Goal: Task Accomplishment & Management: Use online tool/utility

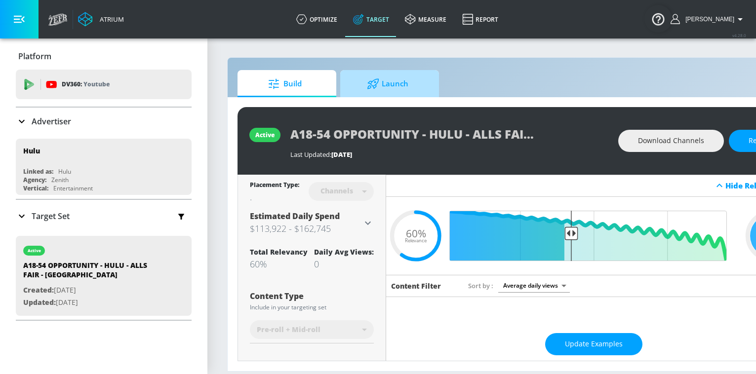
click at [402, 81] on span "Launch" at bounding box center [387, 84] width 75 height 24
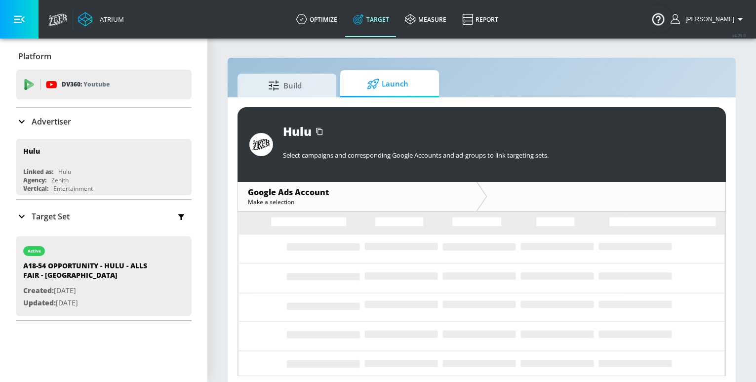
click at [384, 78] on span "Launch" at bounding box center [387, 84] width 75 height 24
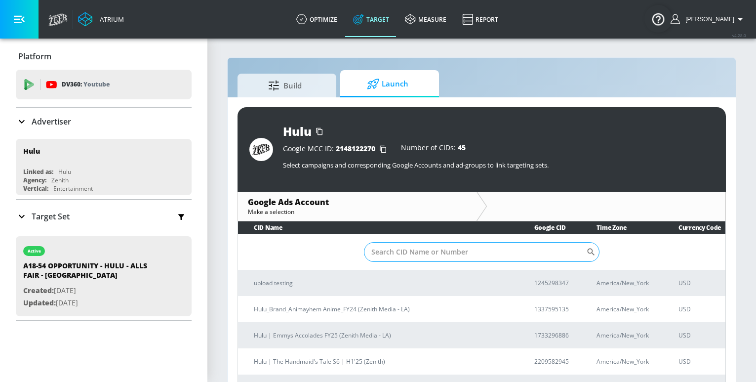
click at [400, 249] on input "Sort By" at bounding box center [475, 252] width 223 height 20
type input "3"
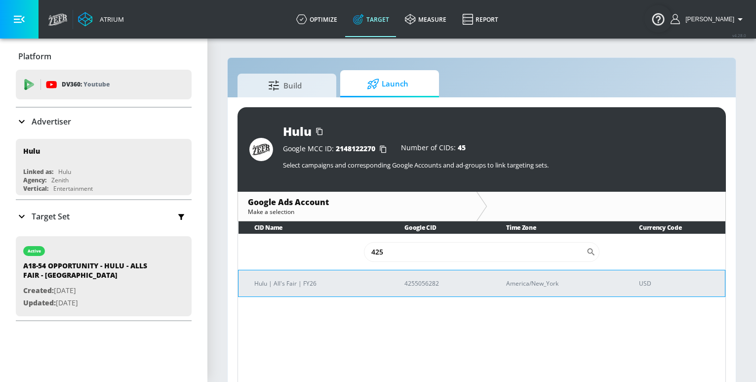
type input "425"
click at [418, 281] on p "4255056282" at bounding box center [443, 283] width 78 height 10
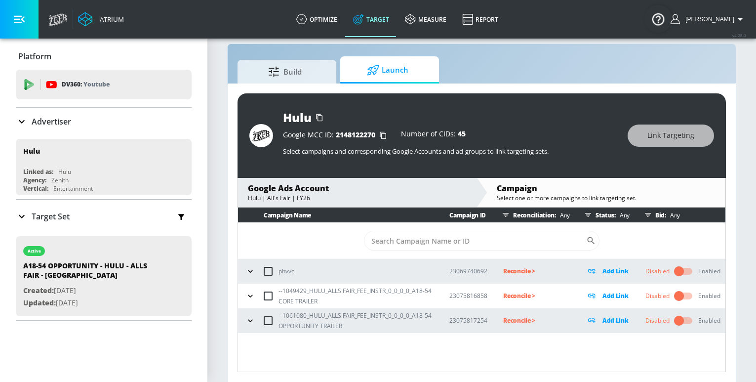
scroll to position [14, 0]
click at [250, 295] on icon "button" at bounding box center [250, 295] width 4 height 2
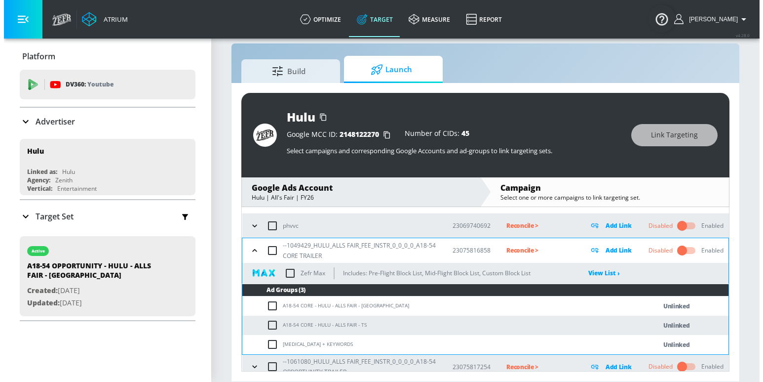
scroll to position [53, 0]
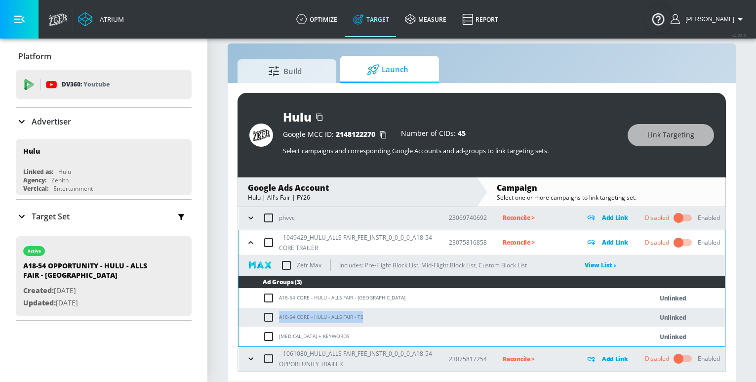
drag, startPoint x: 279, startPoint y: 317, endPoint x: 374, endPoint y: 311, distance: 94.5
click at [380, 317] on td "A18-54 CORE - HULU - ALLS FAIR - TS" at bounding box center [435, 317] width 394 height 19
copy td "A18-54 CORE - HULU - ALLS FAIR - TS"
click at [266, 316] on input "checkbox" at bounding box center [271, 317] width 16 height 12
checkbox input "true"
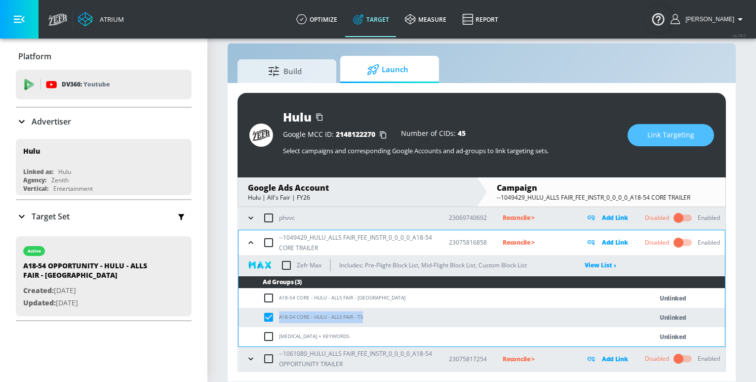
click at [651, 133] on span "Link Targeting" at bounding box center [670, 135] width 47 height 12
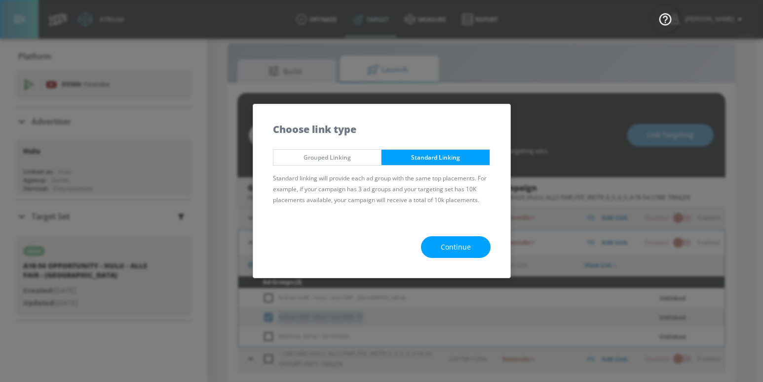
drag, startPoint x: 453, startPoint y: 247, endPoint x: 447, endPoint y: 244, distance: 6.6
click at [453, 247] on span "Continue" at bounding box center [456, 247] width 30 height 12
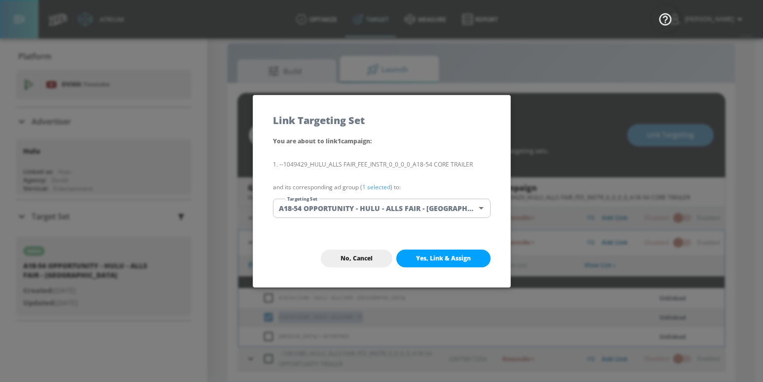
click at [376, 208] on body "Atrium optimize Target measure Report optimize Target measure Report v 4.28.0 M…" at bounding box center [381, 184] width 763 height 396
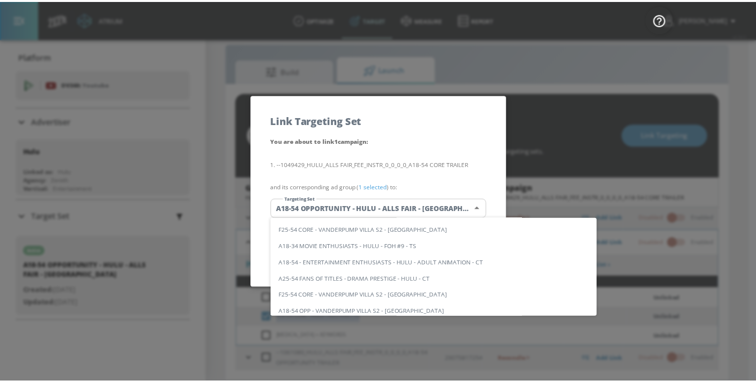
scroll to position [0, 0]
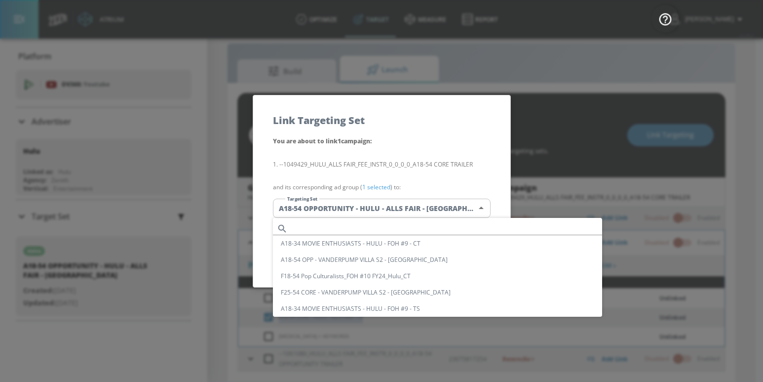
click at [364, 231] on input "text" at bounding box center [447, 228] width 311 height 13
paste input "A18-54 CORE - HULU - ALLS FAIR - TS"
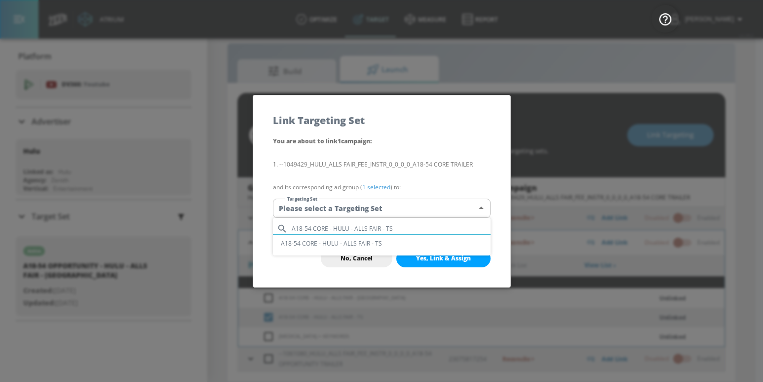
type input "A18-54 CORE - HULU - ALLS FAIR - TS"
click at [365, 242] on li "A18-54 CORE - HULU - ALLS FAIR - TS" at bounding box center [382, 243] width 218 height 16
type input "cc746220-bffa-49f8-bded-4c36b3d0d6d1"
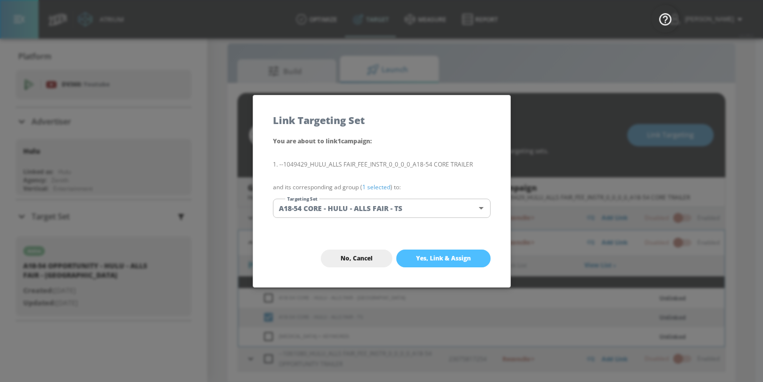
click at [423, 256] on span "Yes, Link & Assign" at bounding box center [443, 258] width 55 height 8
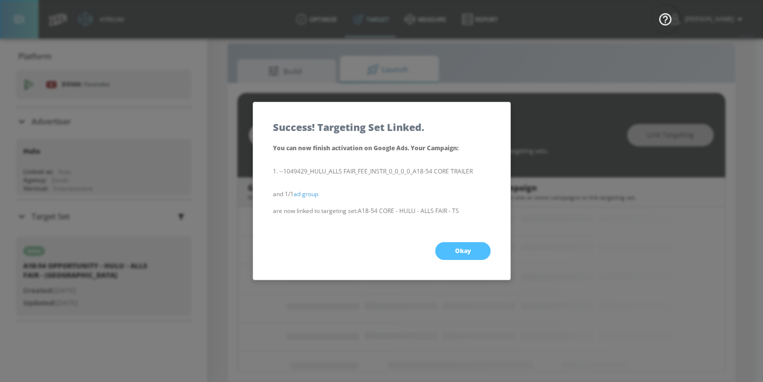
click at [455, 247] on span "Okay" at bounding box center [463, 251] width 16 height 8
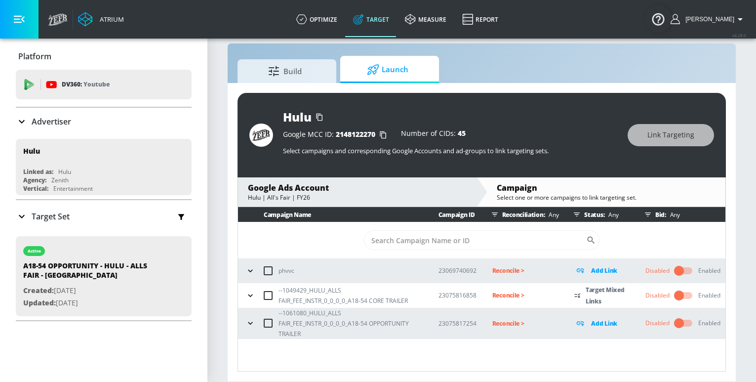
click at [253, 293] on icon "button" at bounding box center [250, 295] width 10 height 10
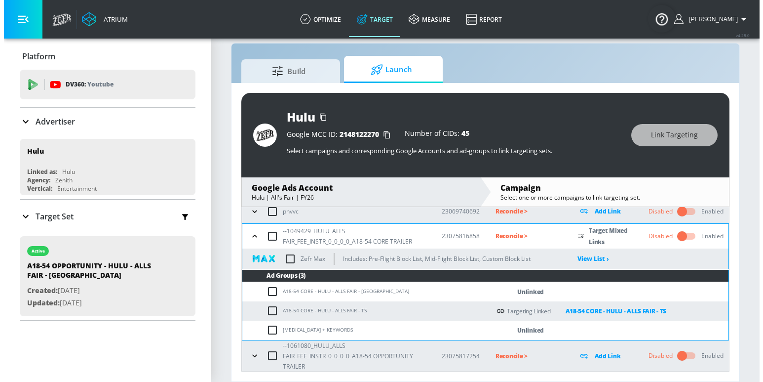
scroll to position [60, 0]
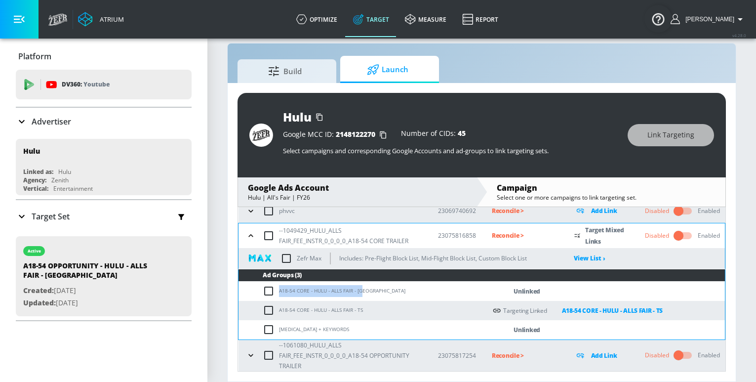
drag, startPoint x: 279, startPoint y: 289, endPoint x: 380, endPoint y: 289, distance: 100.2
click at [380, 290] on td "A18-54 CORE - HULU - ALLS FAIR - CT" at bounding box center [362, 290] width 248 height 19
copy td "A18-54 CORE - HULU - ALLS FAIR - CT"
click at [265, 290] on input "checkbox" at bounding box center [271, 291] width 16 height 12
checkbox input "true"
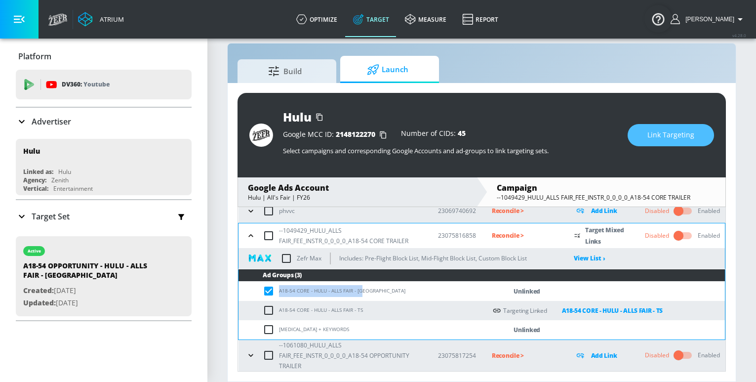
click at [646, 127] on button "Link Targeting" at bounding box center [671, 135] width 86 height 22
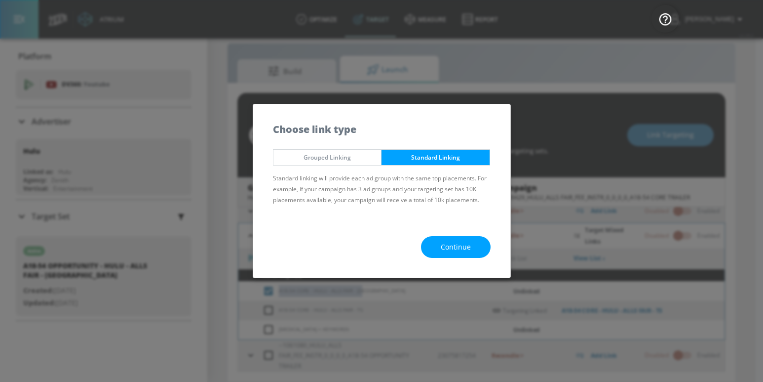
click at [466, 242] on span "Continue" at bounding box center [456, 247] width 30 height 12
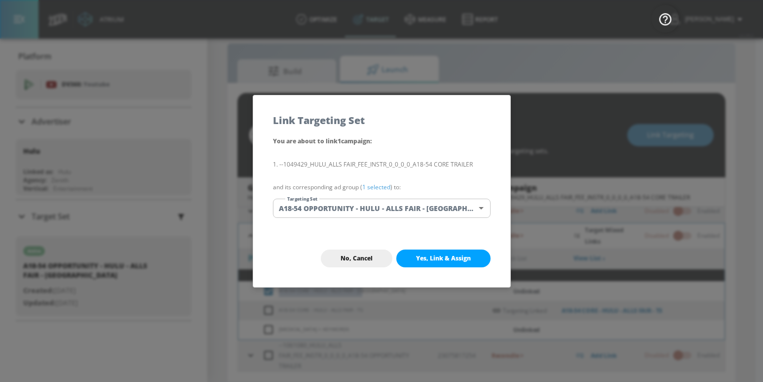
click at [392, 204] on body "Atrium optimize Target measure Report optimize Target measure Report v 4.28.0 M…" at bounding box center [381, 184] width 763 height 396
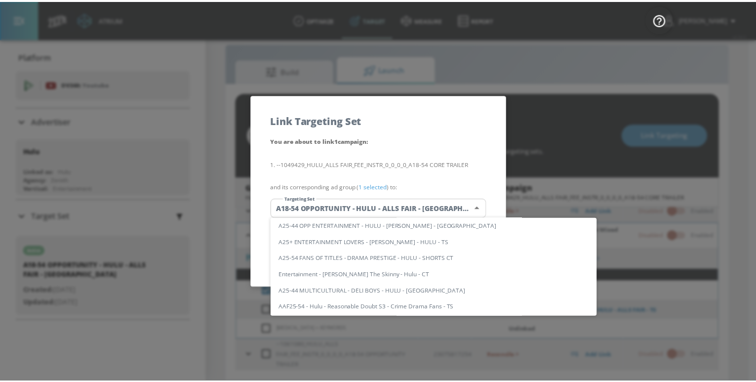
scroll to position [0, 0]
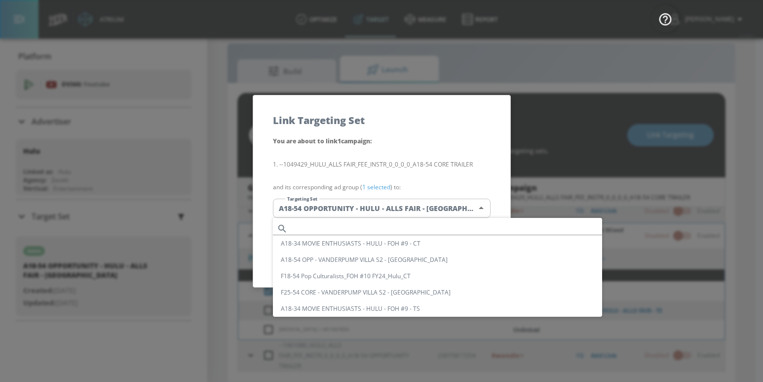
click at [337, 223] on input "text" at bounding box center [447, 228] width 311 height 13
paste input "A18-54 CORE - HULU - ALLS FAIR - CT"
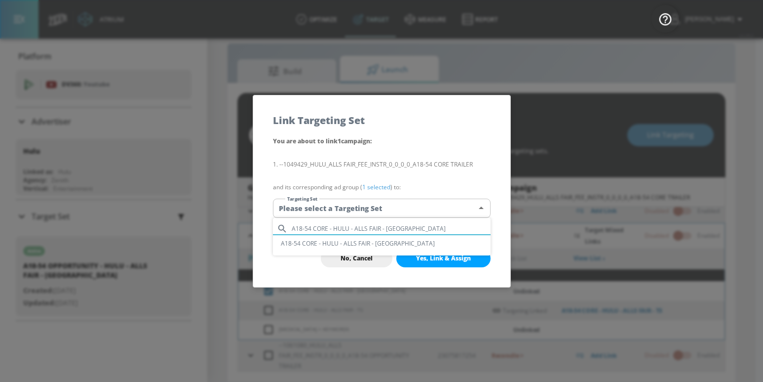
type input "A18-54 CORE - HULU - ALLS FAIR - CT"
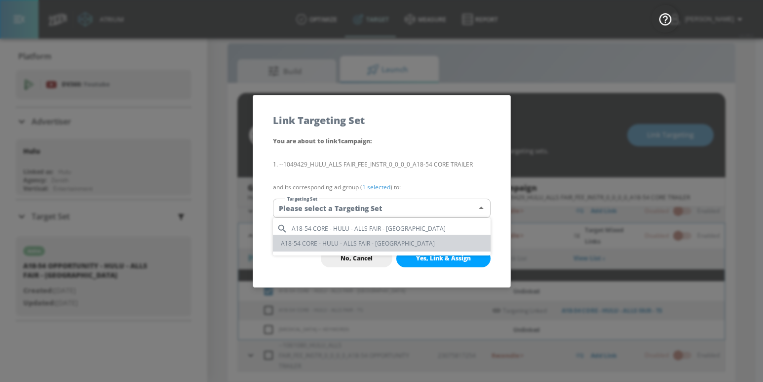
click at [340, 245] on li "A18-54 CORE - HULU - ALLS FAIR - CT" at bounding box center [382, 243] width 218 height 16
type input "b7155d4e-cb0c-4b7d-a2c9-a09e2fda50fa"
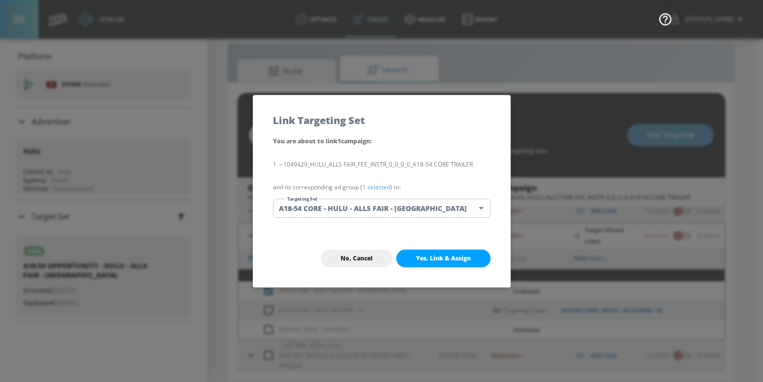
click at [408, 257] on button "Yes, Link & Assign" at bounding box center [443, 258] width 94 height 18
checkbox input "false"
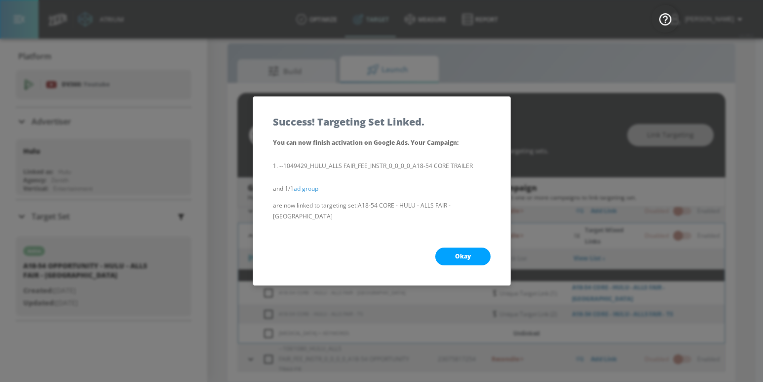
click at [454, 247] on button "Okay" at bounding box center [462, 256] width 55 height 18
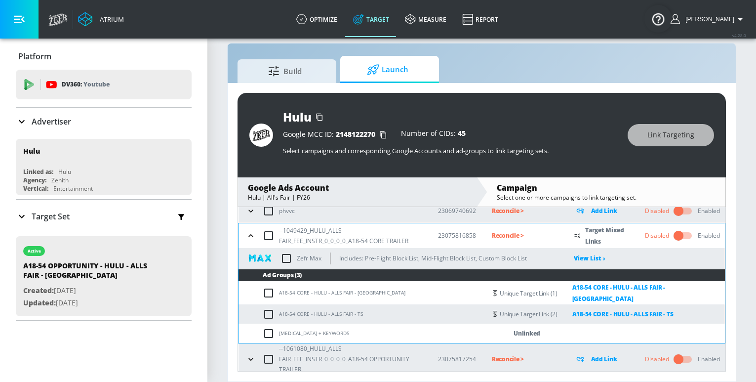
click at [254, 234] on icon "button" at bounding box center [251, 236] width 10 height 10
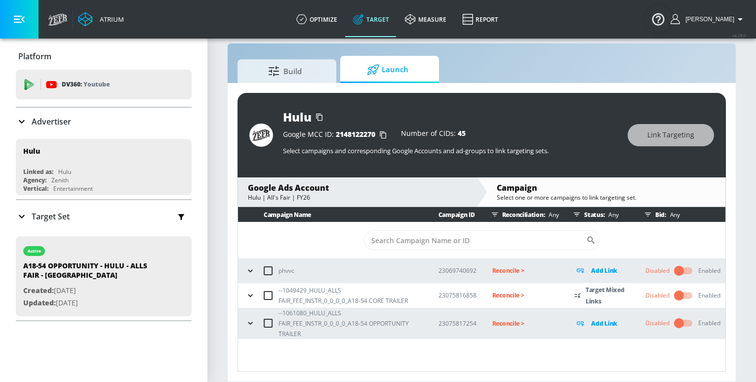
click at [250, 323] on icon "button" at bounding box center [250, 323] width 4 height 2
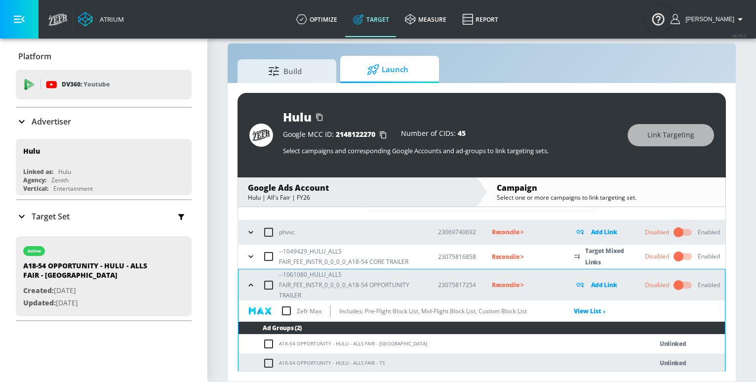
scroll to position [40, 0]
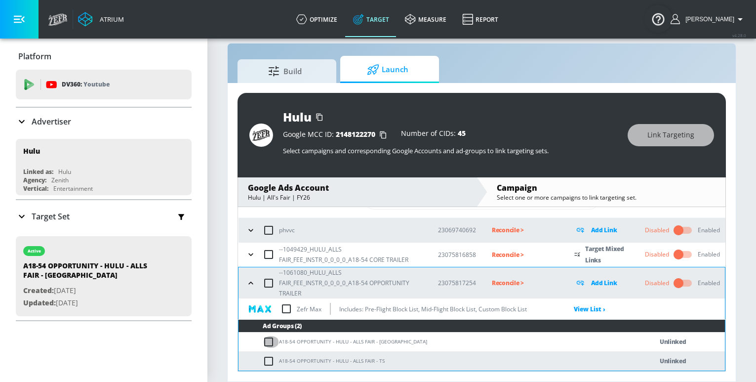
click at [270, 342] on input "checkbox" at bounding box center [271, 342] width 16 height 12
checkbox input "true"
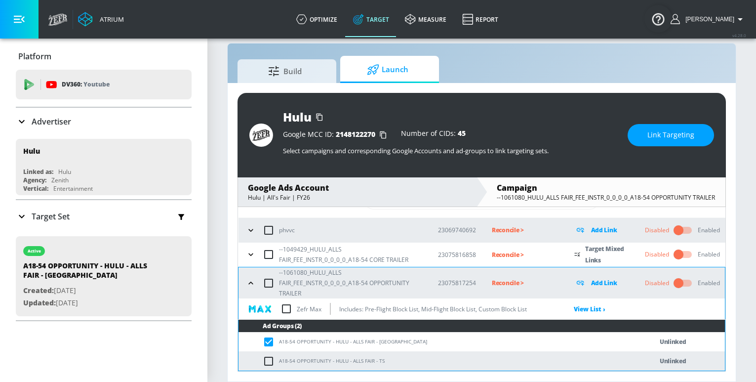
click at [679, 132] on span "Link Targeting" at bounding box center [670, 135] width 47 height 12
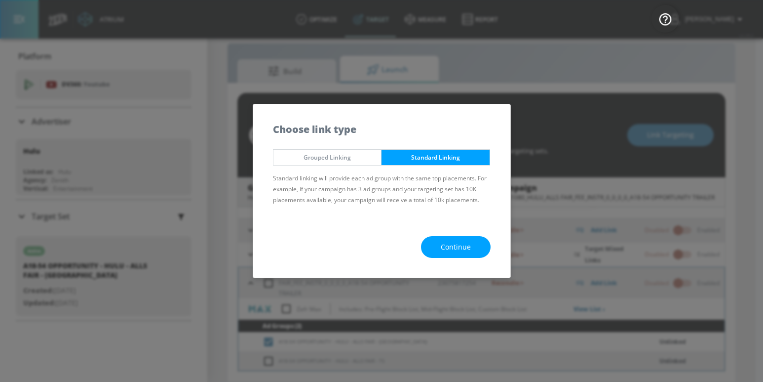
click at [449, 247] on span "Continue" at bounding box center [456, 247] width 30 height 12
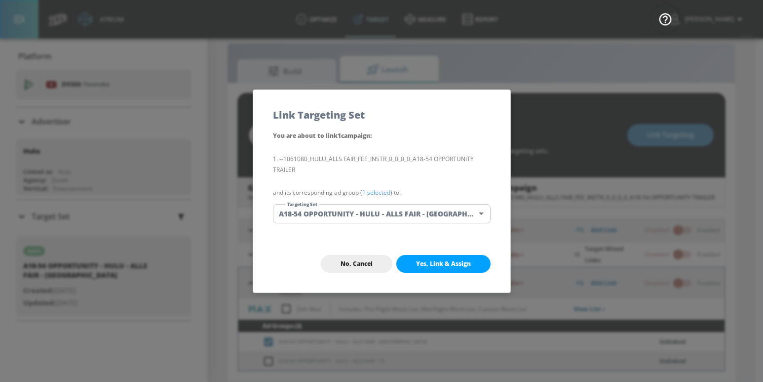
click at [416, 261] on span "Yes, Link & Assign" at bounding box center [443, 264] width 55 height 8
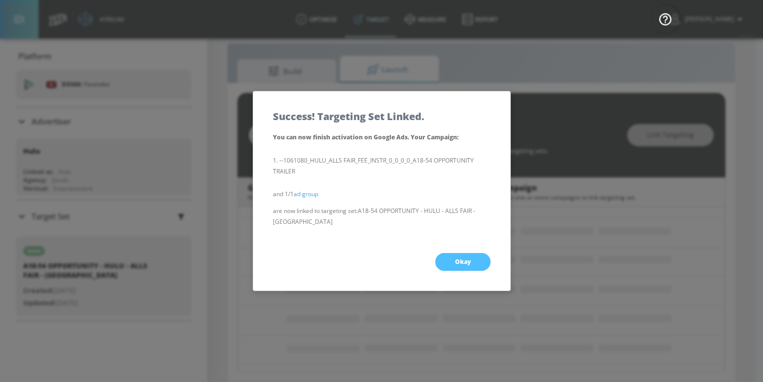
click at [452, 258] on button "Okay" at bounding box center [462, 262] width 55 height 18
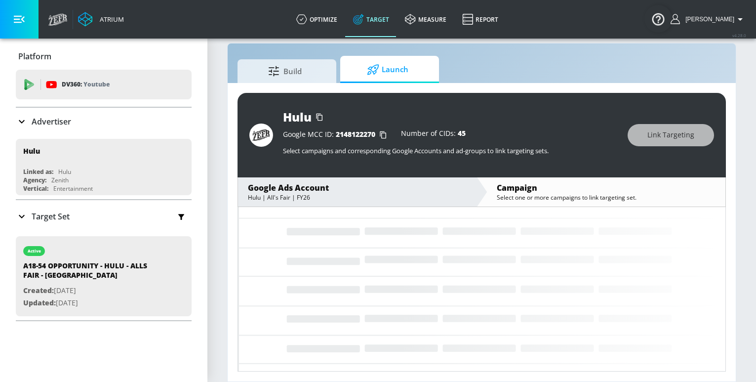
scroll to position [0, 0]
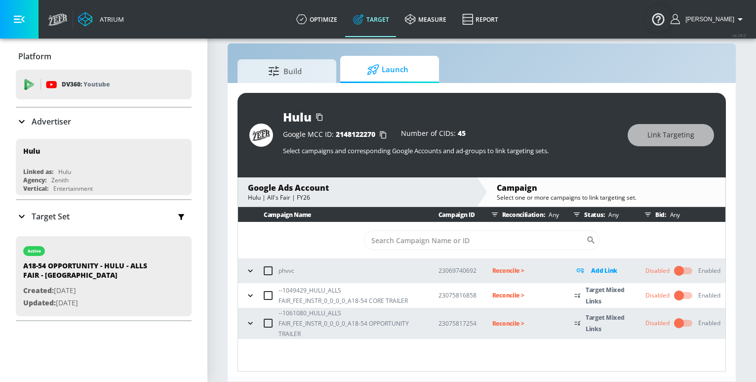
click at [250, 321] on icon "button" at bounding box center [250, 323] width 10 height 10
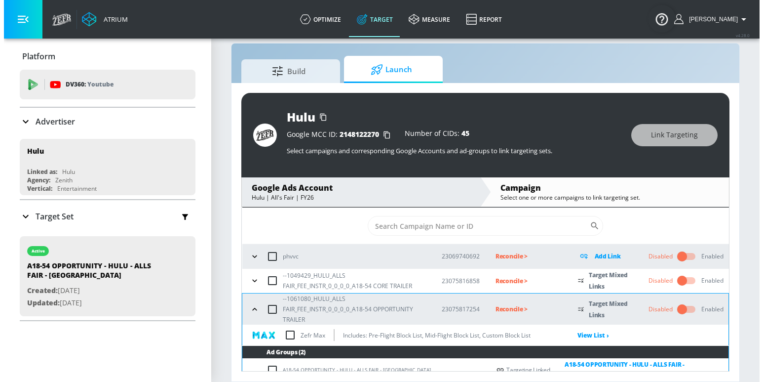
scroll to position [40, 0]
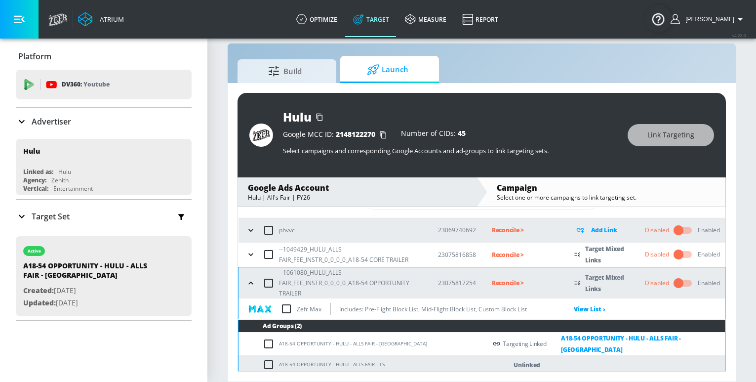
click at [268, 362] on input "checkbox" at bounding box center [271, 364] width 16 height 12
checkbox input "true"
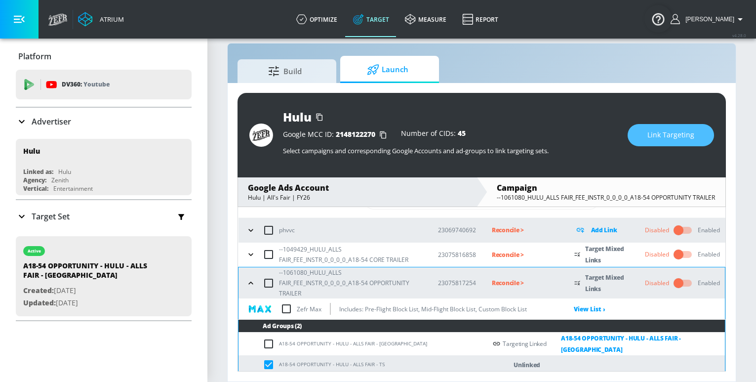
click at [638, 139] on button "Link Targeting" at bounding box center [671, 135] width 86 height 22
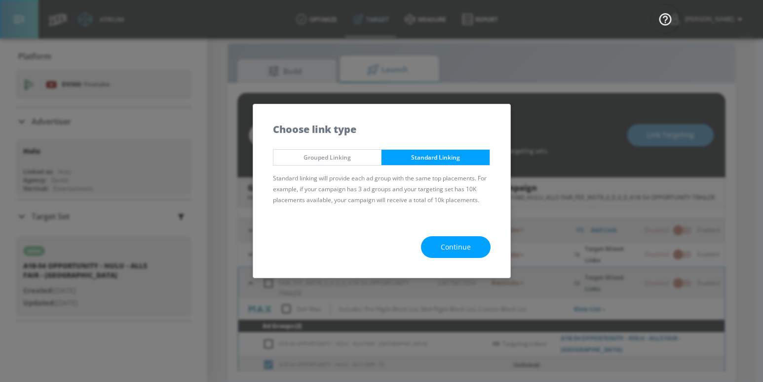
click at [452, 244] on span "Continue" at bounding box center [456, 247] width 30 height 12
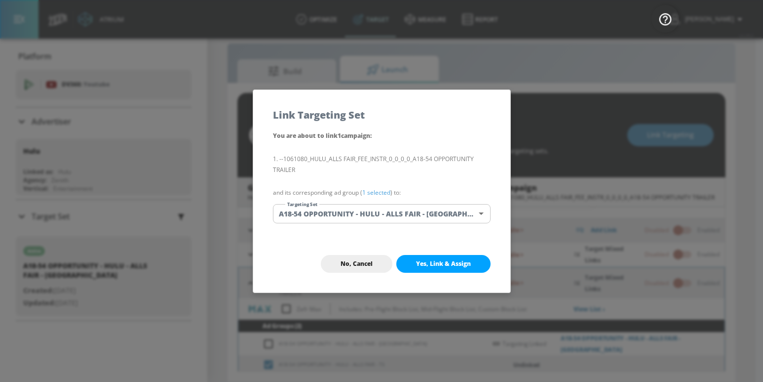
click at [421, 216] on body "Atrium optimize Target measure Report optimize Target measure Report v 4.28.0 M…" at bounding box center [381, 184] width 763 height 396
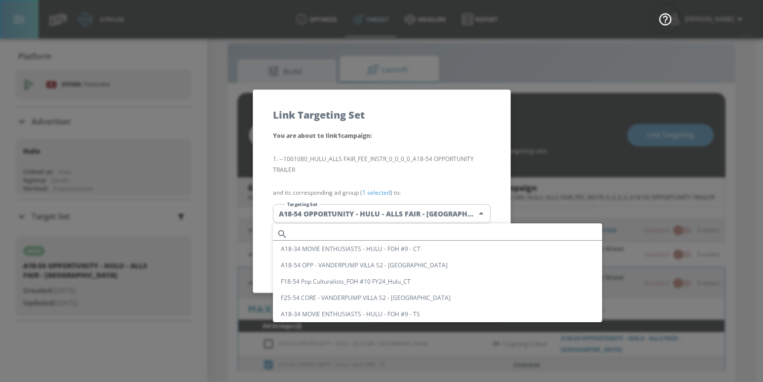
scroll to position [1068, 0]
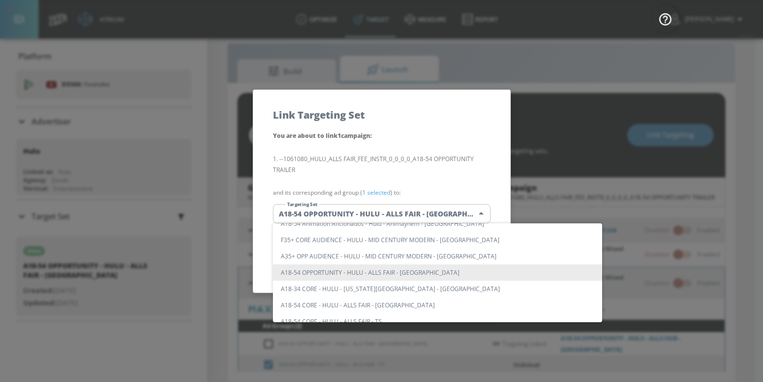
click at [476, 182] on div at bounding box center [381, 191] width 763 height 382
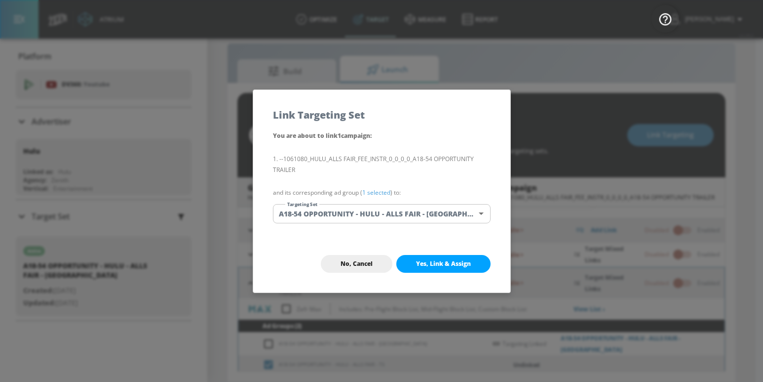
click at [359, 265] on span "No, Cancel" at bounding box center [357, 264] width 32 height 8
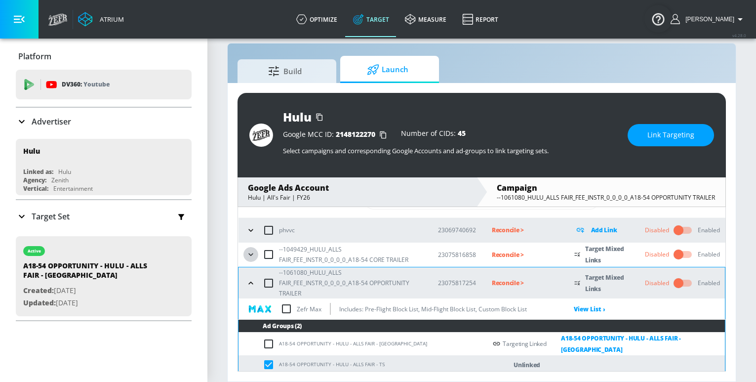
click at [252, 249] on icon "button" at bounding box center [251, 254] width 10 height 10
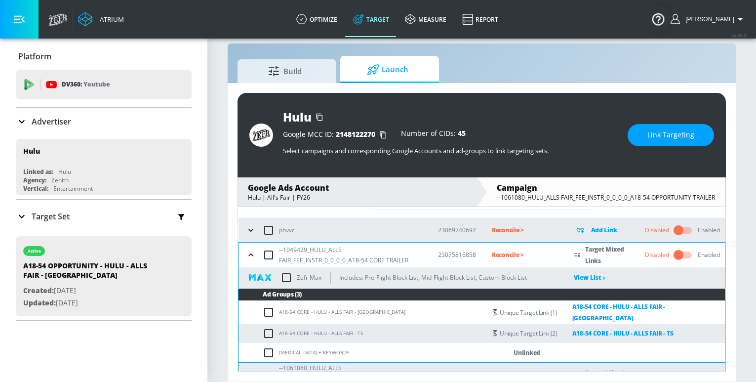
click at [252, 251] on icon "button" at bounding box center [251, 255] width 10 height 10
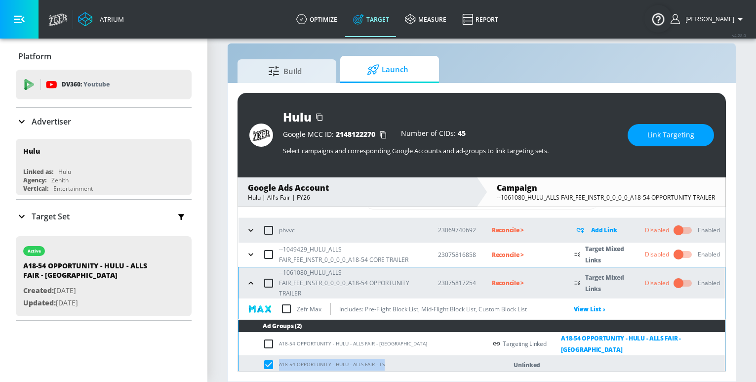
drag, startPoint x: 279, startPoint y: 361, endPoint x: 414, endPoint y: 364, distance: 134.8
click at [414, 364] on td "A18-54 OPPORTUNITY - HULU - ALLS FAIR - TS" at bounding box center [362, 364] width 248 height 19
copy td "A18-54 OPPORTUNITY - HULU - ALLS FAIR - TS"
click at [648, 131] on span "Link Targeting" at bounding box center [670, 135] width 47 height 12
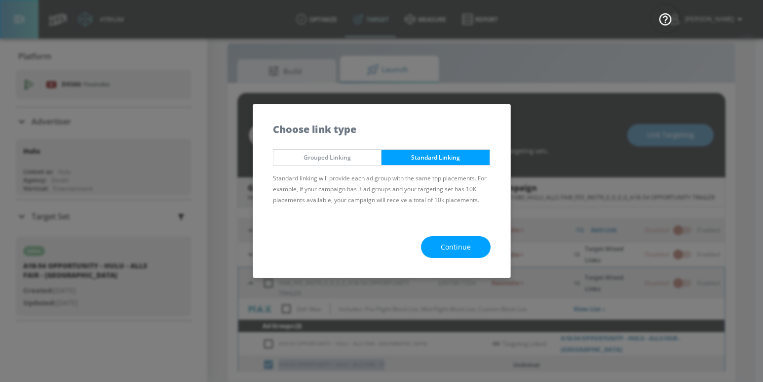
click at [437, 254] on button "Continue" at bounding box center [456, 247] width 70 height 22
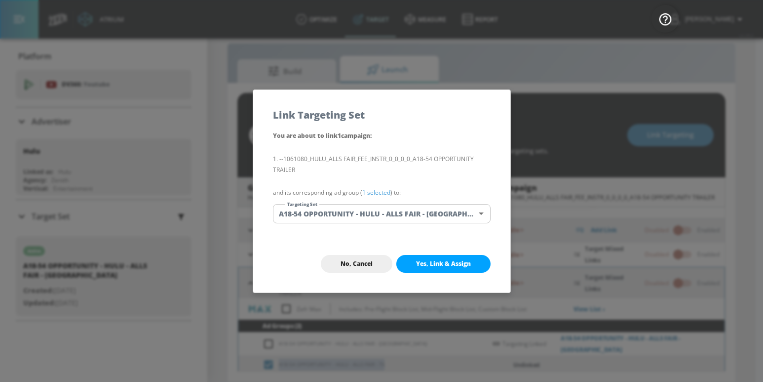
click at [372, 210] on body "Atrium optimize Target measure Report optimize Target measure Report v 4.28.0 M…" at bounding box center [381, 184] width 763 height 396
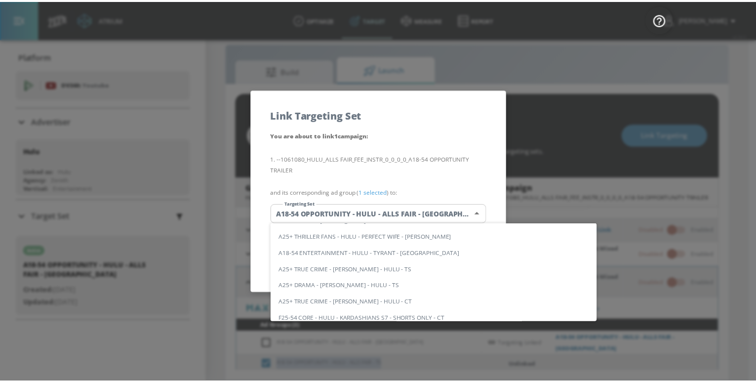
scroll to position [0, 0]
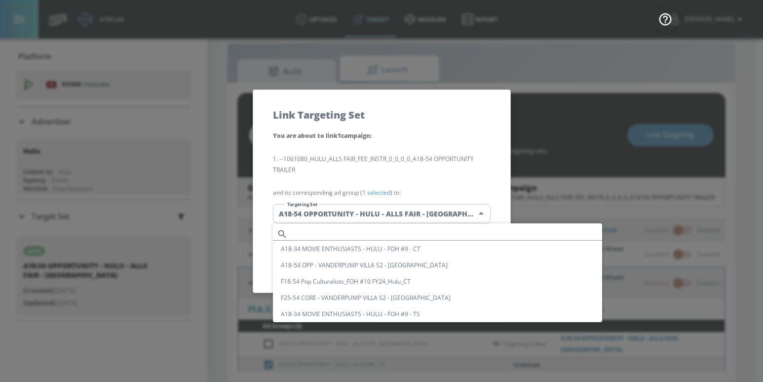
click at [366, 230] on input "text" at bounding box center [447, 233] width 311 height 13
paste input "A18-54 OPPORTUNITY - HULU - ALLS FAIR - TS"
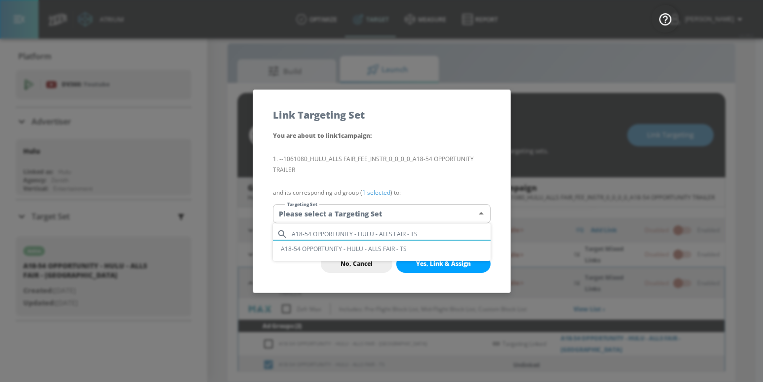
type input "A18-54 OPPORTUNITY - HULU - ALLS FAIR - TS"
click at [353, 247] on li "A18-54 OPPORTUNITY - HULU - ALLS FAIR - TS" at bounding box center [382, 248] width 218 height 16
type input "5d259c65-da66-400f-9107-d0bd774f928f"
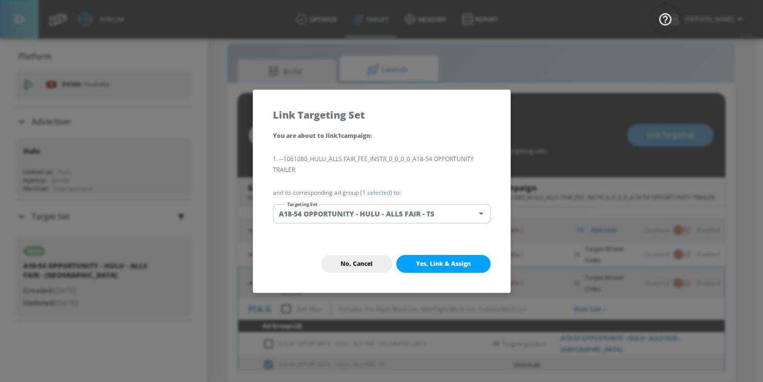
click at [366, 238] on div "No, Cancel Yes, Link & Assign" at bounding box center [381, 263] width 257 height 57
click at [421, 266] on span "Yes, Link & Assign" at bounding box center [443, 264] width 55 height 8
checkbox input "false"
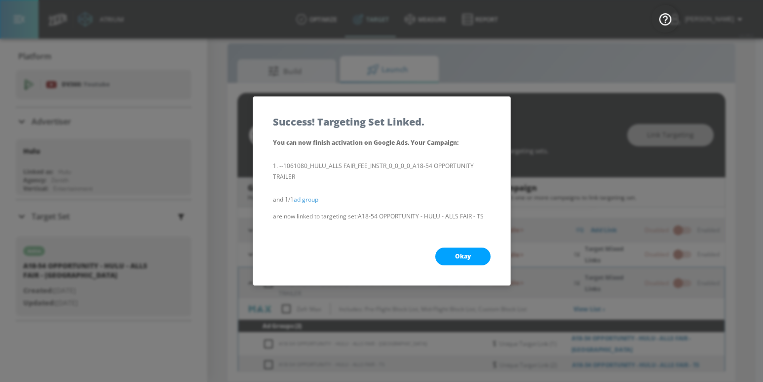
click at [462, 257] on span "Okay" at bounding box center [463, 256] width 16 height 8
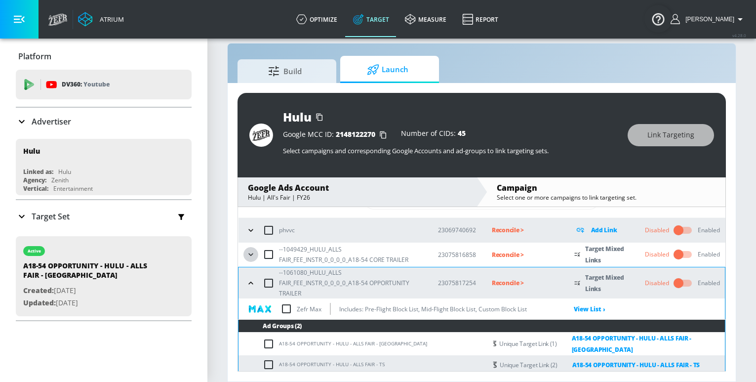
click at [251, 258] on icon "button" at bounding box center [251, 254] width 10 height 10
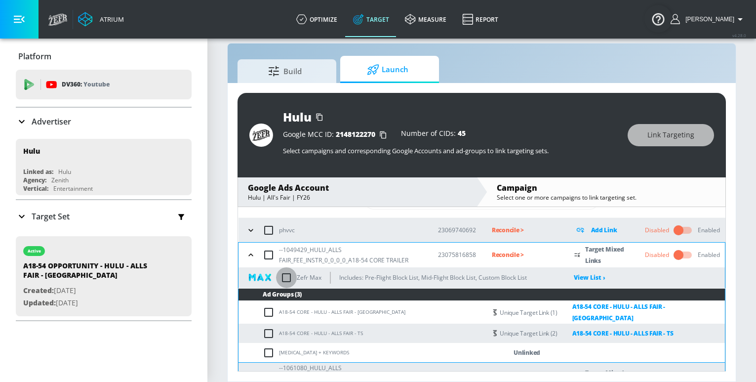
click at [286, 275] on input "checkbox" at bounding box center [286, 277] width 21 height 21
checkbox input "true"
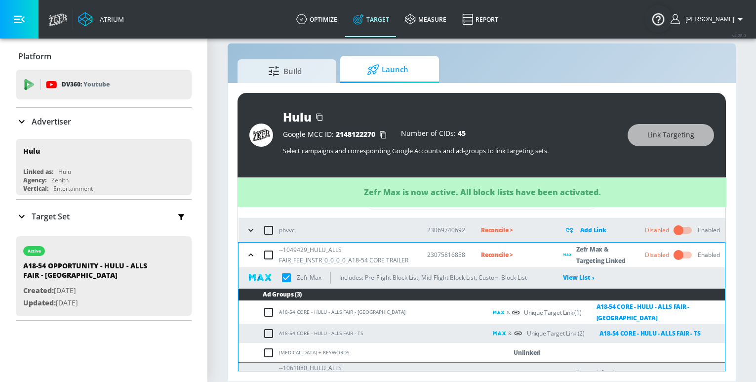
click at [248, 252] on button "button" at bounding box center [250, 254] width 15 height 15
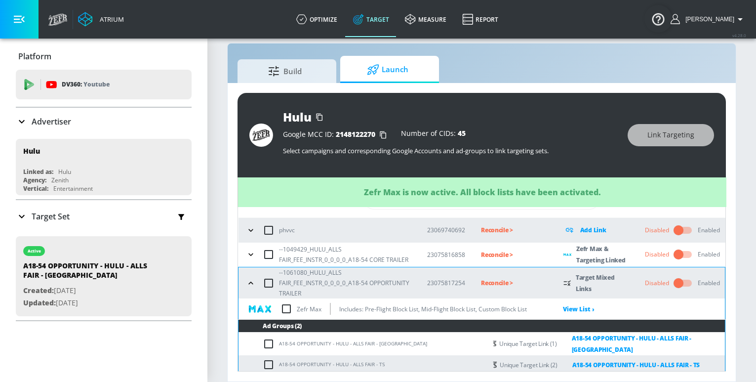
click at [290, 316] on input "checkbox" at bounding box center [286, 308] width 21 height 21
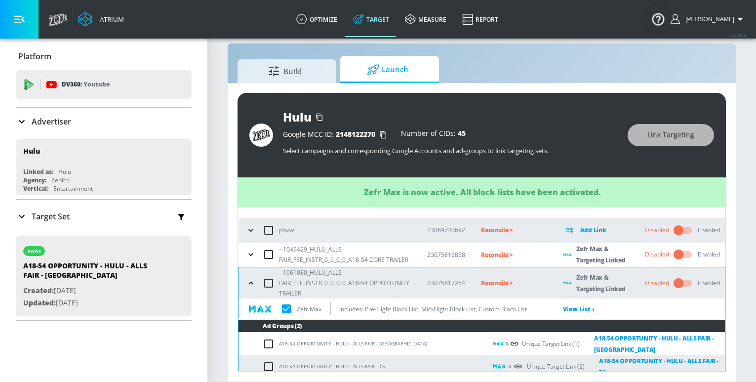
checkbox input "true"
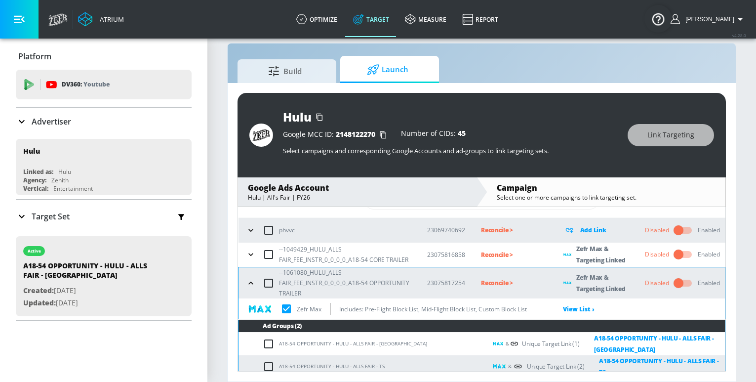
click at [252, 288] on icon "button" at bounding box center [251, 283] width 10 height 10
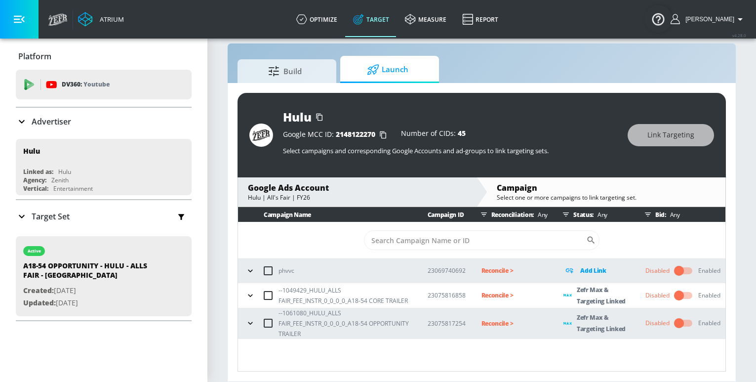
click at [489, 292] on p "Reconcile >" at bounding box center [514, 294] width 67 height 11
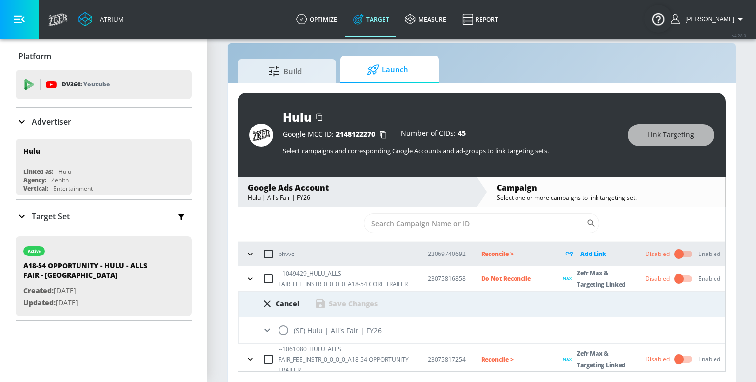
scroll to position [27, 0]
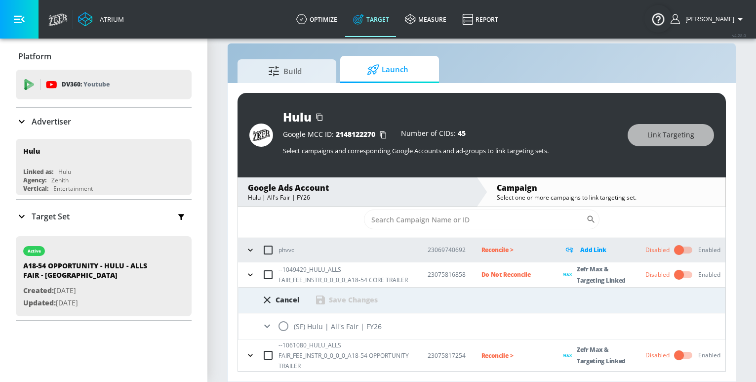
click at [291, 264] on p "--1049429_HULU_ALLS FAIR_FEE_INSTR_0_0_0_0_A18-54 CORE TRAILER" at bounding box center [344, 274] width 133 height 21
copy p "1049429_HULU_ALLS"
click at [286, 329] on input "radio" at bounding box center [283, 326] width 21 height 21
radio input "true"
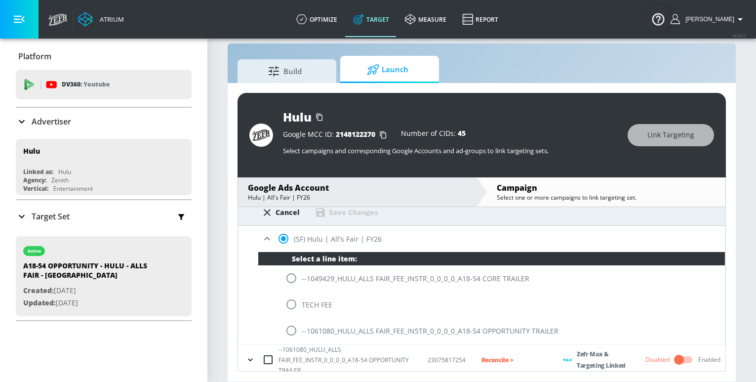
scroll to position [119, 0]
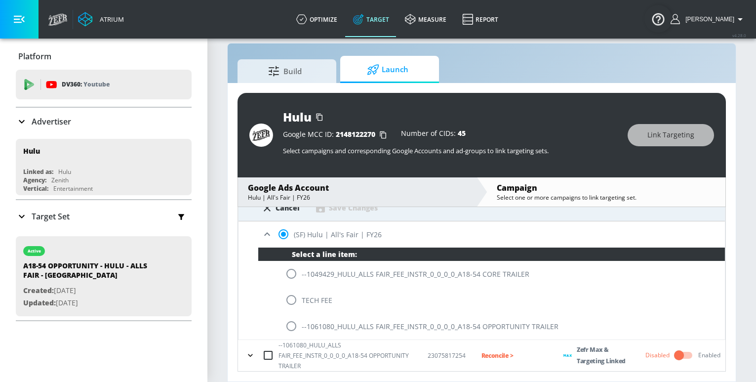
click at [294, 271] on input "radio" at bounding box center [291, 273] width 21 height 21
radio input "true"
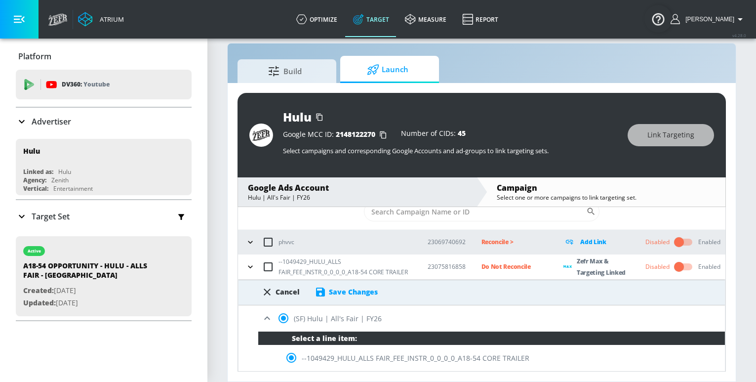
scroll to position [23, 0]
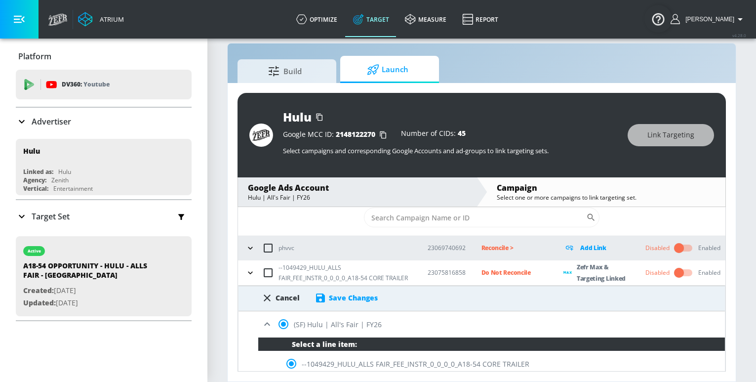
click at [340, 302] on div "Save Changes" at bounding box center [353, 297] width 49 height 9
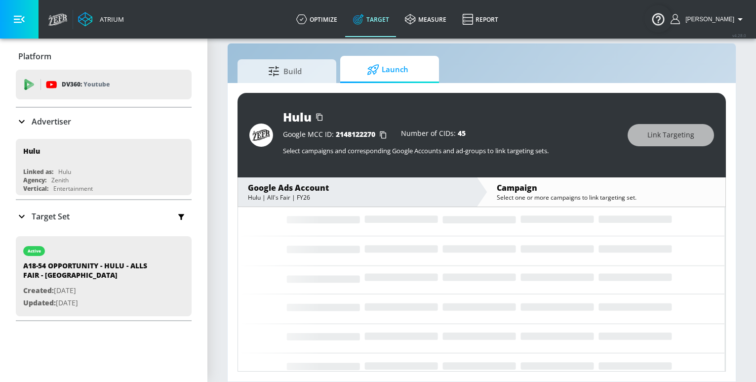
scroll to position [0, 0]
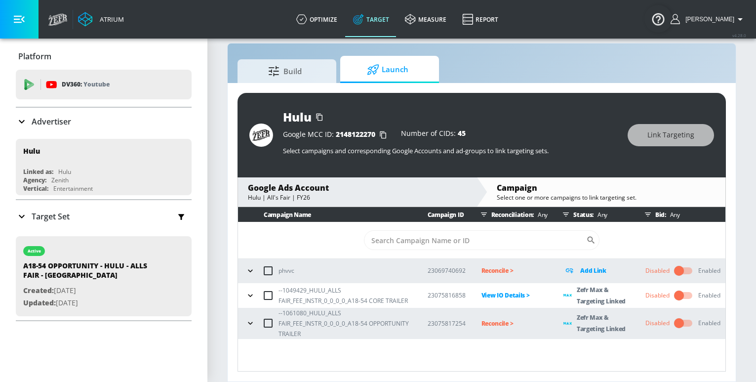
drag, startPoint x: 500, startPoint y: 324, endPoint x: 499, endPoint y: 331, distance: 6.9
click at [500, 324] on p "Reconcile >" at bounding box center [514, 322] width 67 height 11
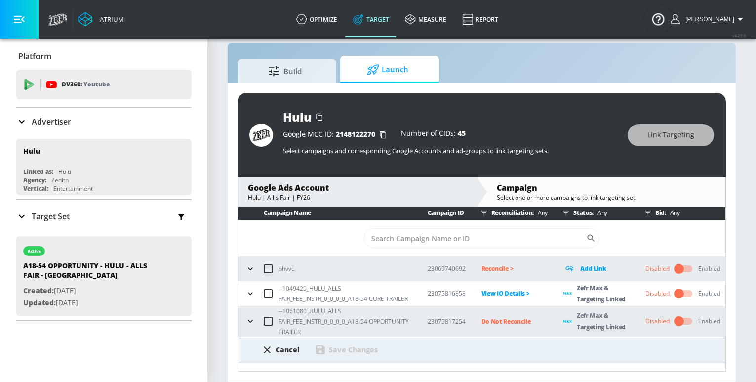
scroll to position [13, 0]
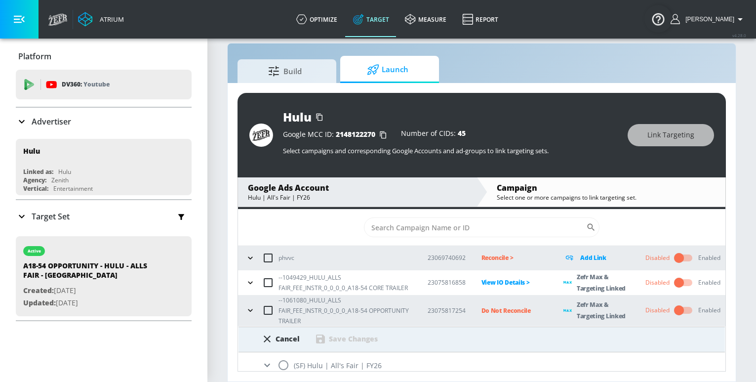
click at [297, 307] on p "--1061080_HULU_ALLS FAIR_FEE_INSTR_0_0_0_0_A18-54 OPPORTUNITY TRAILER" at bounding box center [344, 310] width 133 height 31
copy p "1061080_HULU_ALLS"
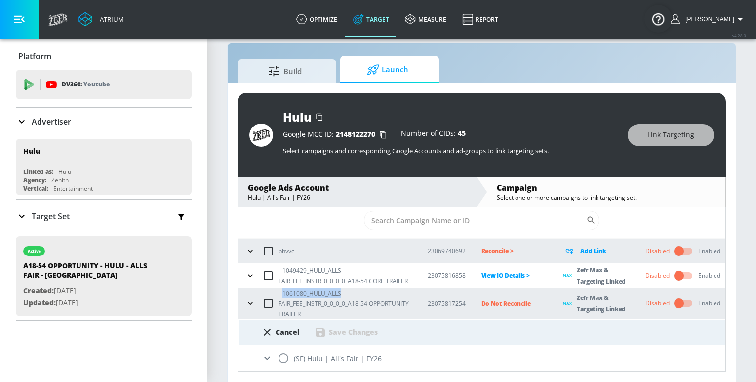
scroll to position [27, 0]
click at [283, 354] on input "radio" at bounding box center [283, 357] width 21 height 21
radio input "true"
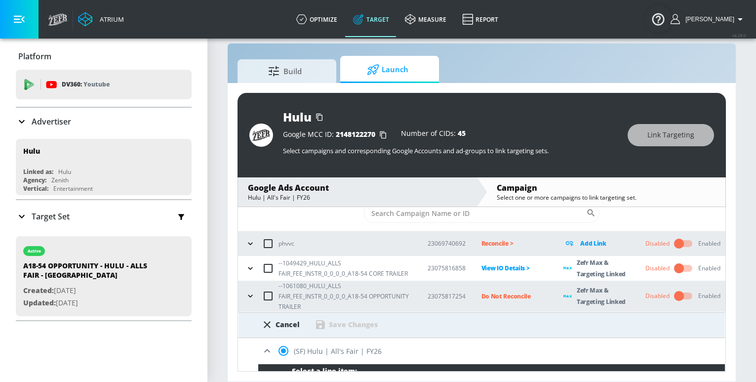
scroll to position [119, 0]
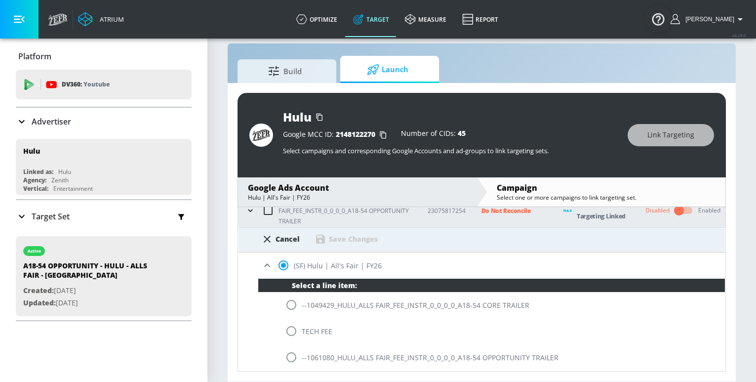
click at [294, 352] on input "radio" at bounding box center [291, 357] width 21 height 21
radio input "true"
click at [341, 242] on div "Save Changes" at bounding box center [353, 238] width 49 height 9
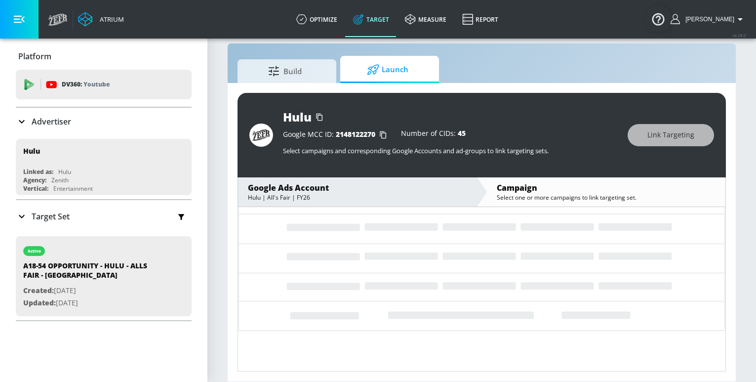
scroll to position [0, 0]
